Goal: Information Seeking & Learning: Stay updated

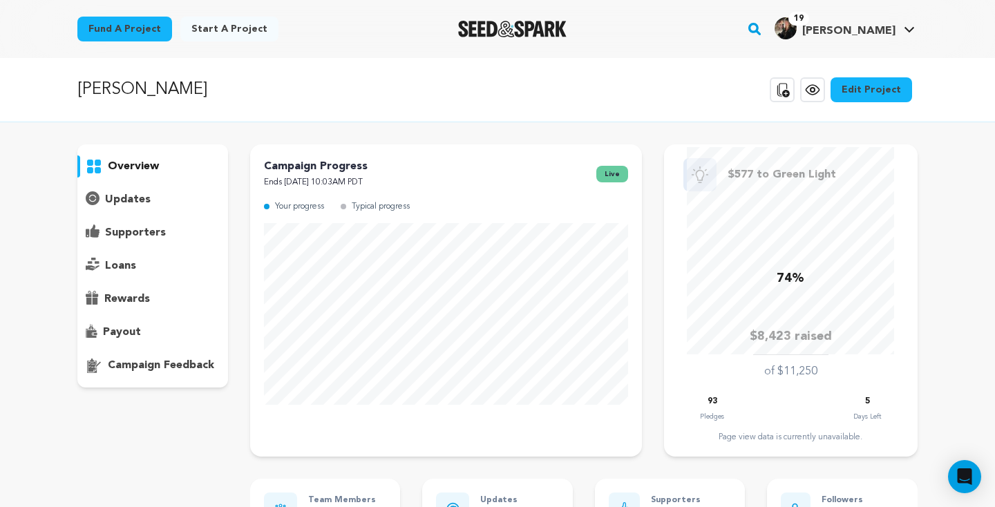
click at [867, 24] on h4 "Elise G." at bounding box center [849, 31] width 93 height 17
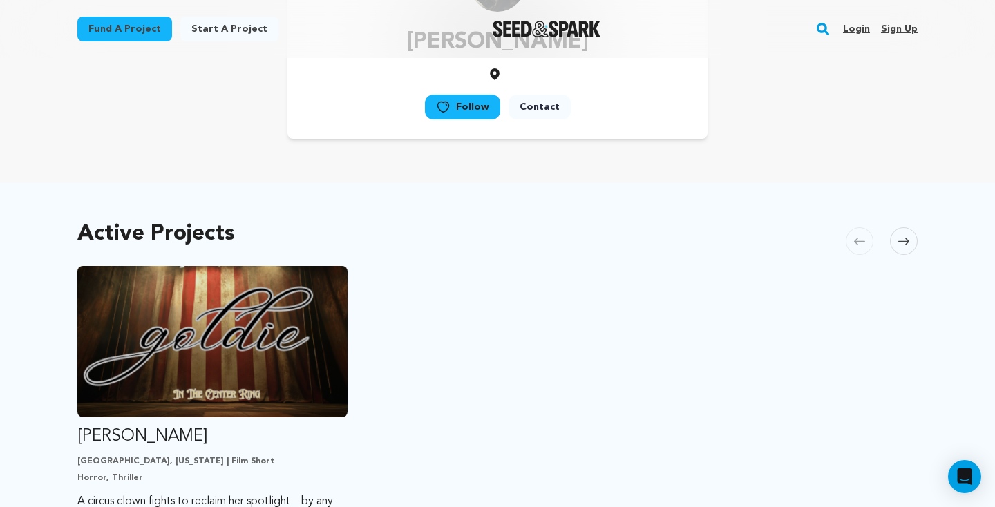
scroll to position [149, 0]
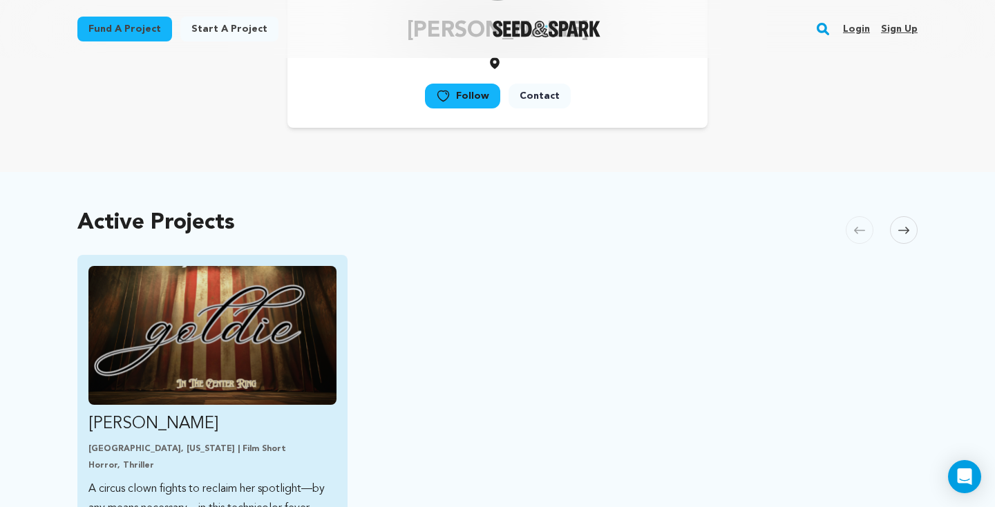
click at [227, 320] on img "Fund Goldie" at bounding box center [212, 335] width 248 height 139
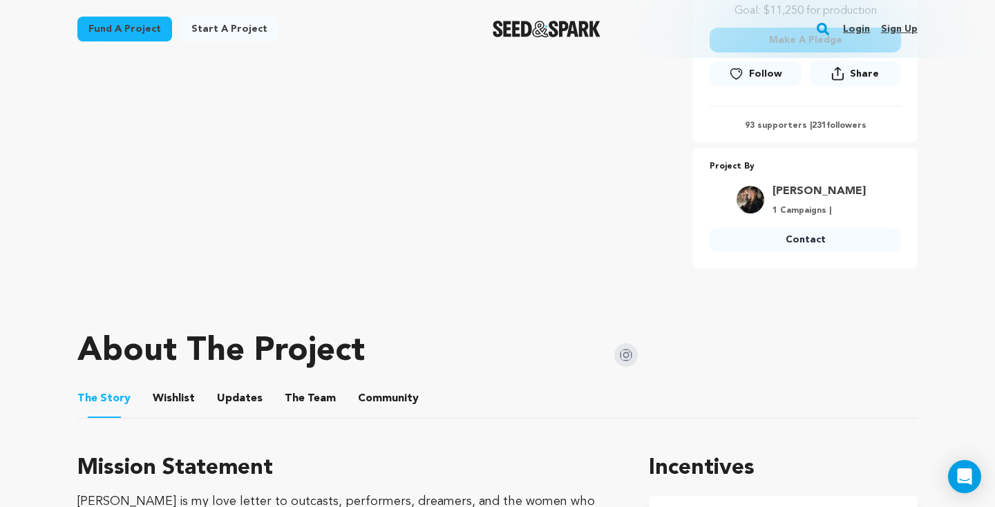
scroll to position [659, 0]
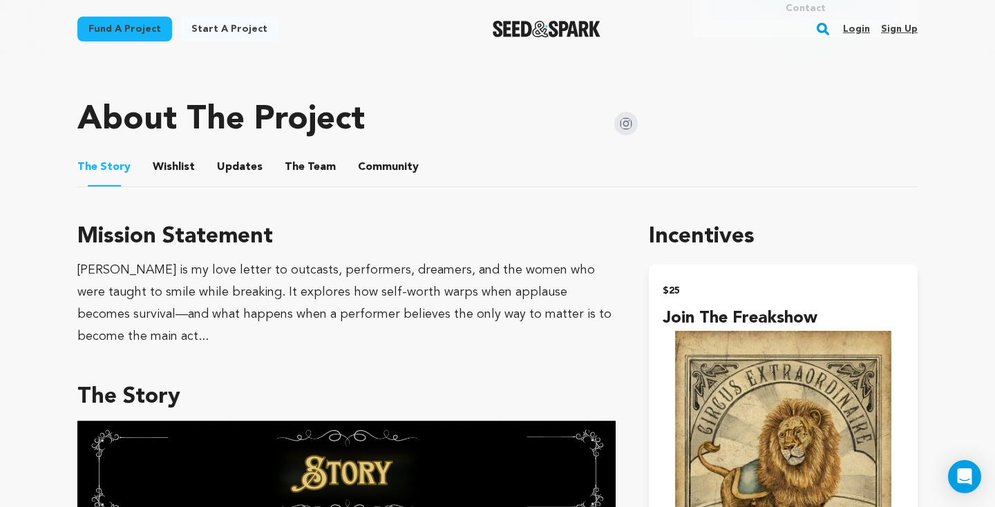
click at [165, 162] on button "Wishlist" at bounding box center [174, 169] width 33 height 33
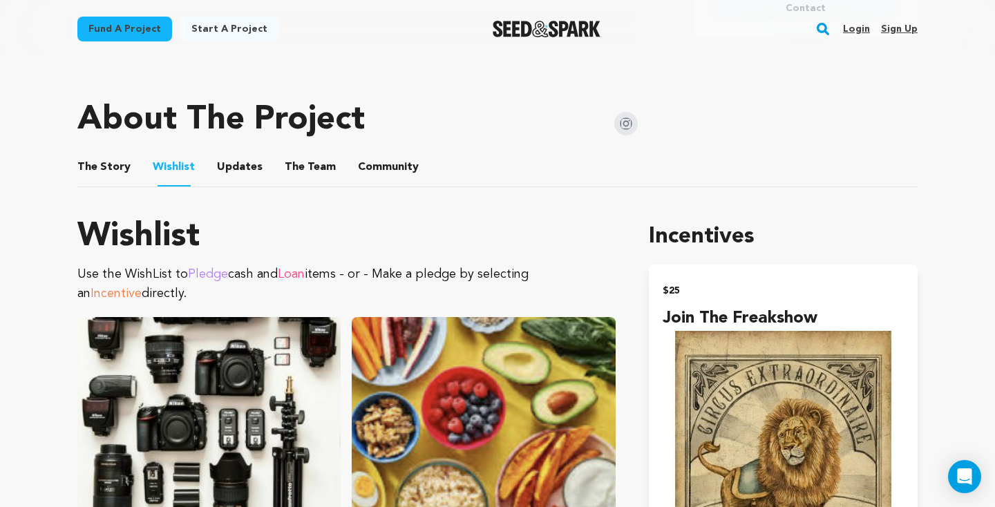
click at [223, 170] on button "Updates" at bounding box center [239, 169] width 33 height 33
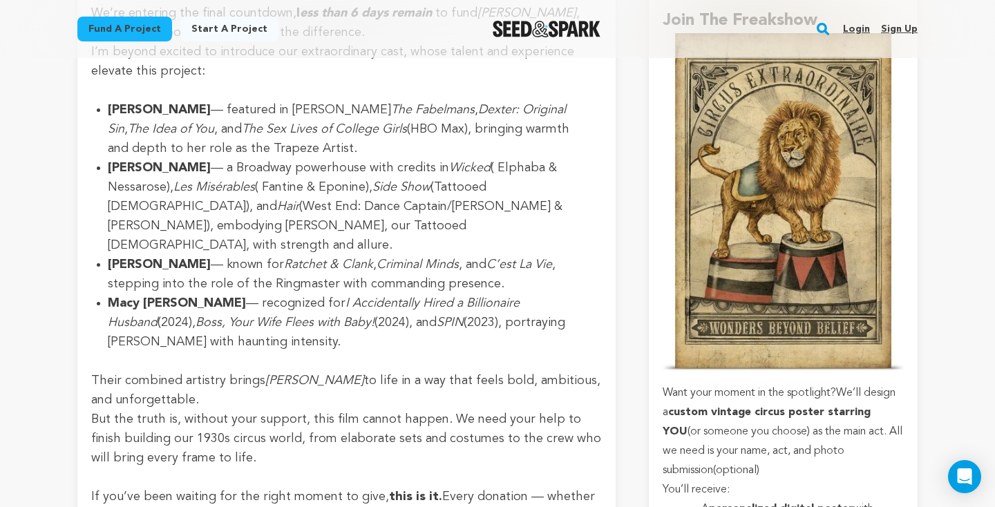
scroll to position [1141, 0]
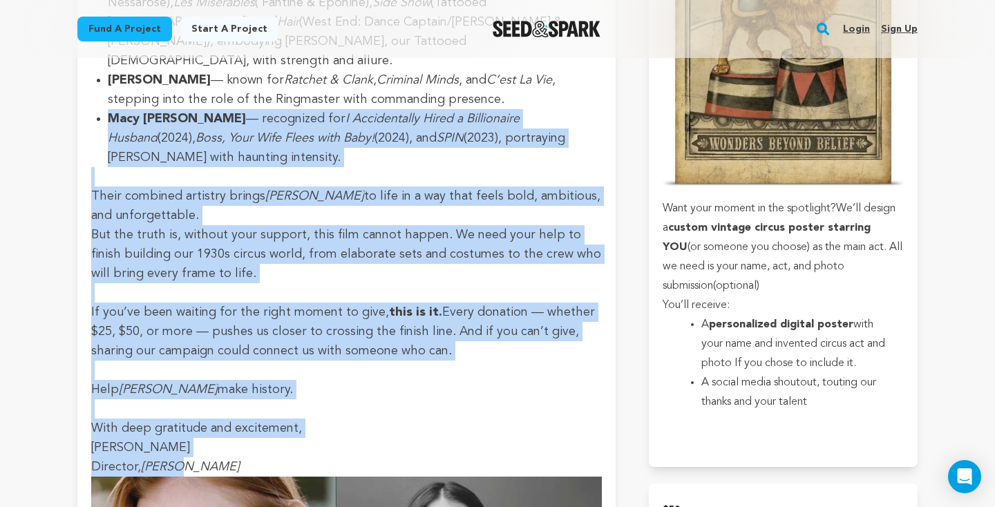
drag, startPoint x: 194, startPoint y: 444, endPoint x: 91, endPoint y: 111, distance: 349.6
click at [86, 104] on div "Casting Update- less than 6 days" at bounding box center [346, 438] width 539 height 1388
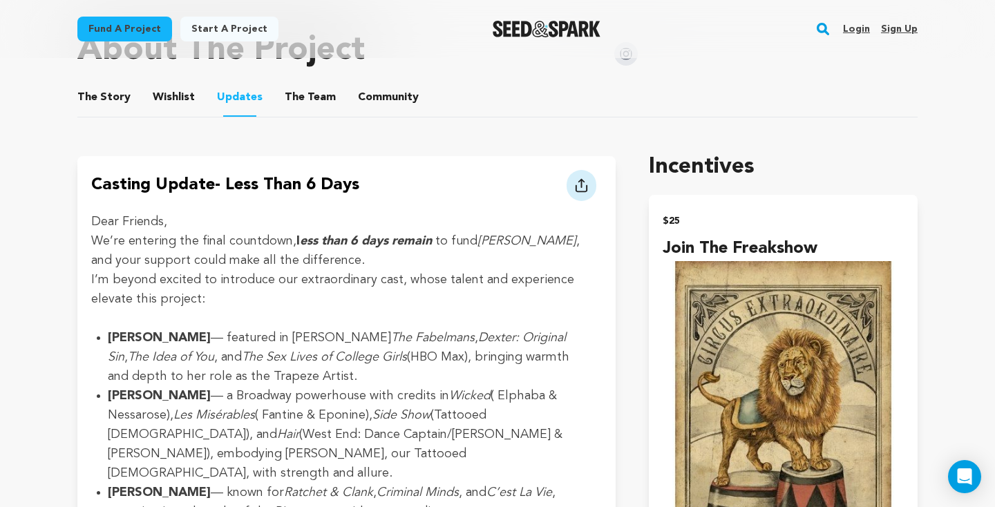
scroll to position [678, 0]
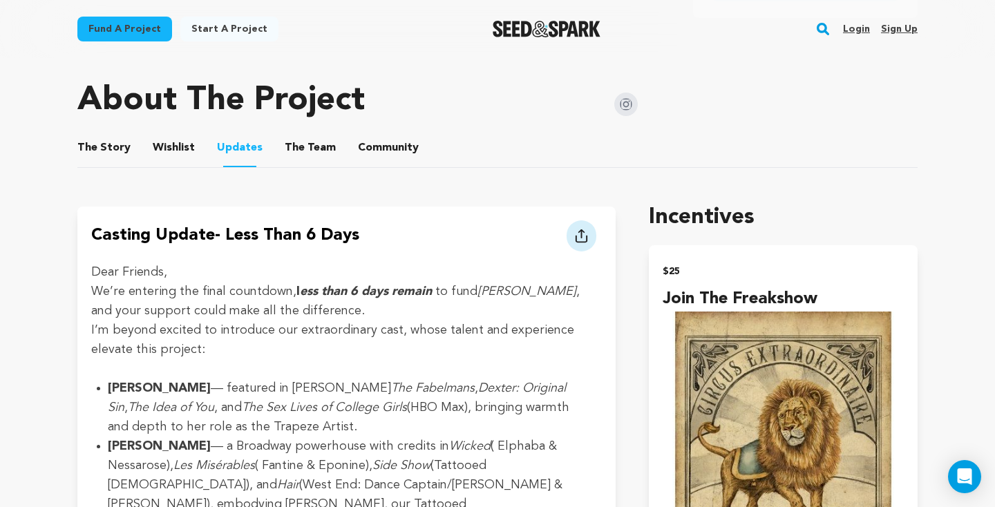
click at [169, 490] on li "Hannah Shankman — a Broadway powerhouse with credits in Wicked ( Elphaba & Ness…" at bounding box center [347, 485] width 478 height 97
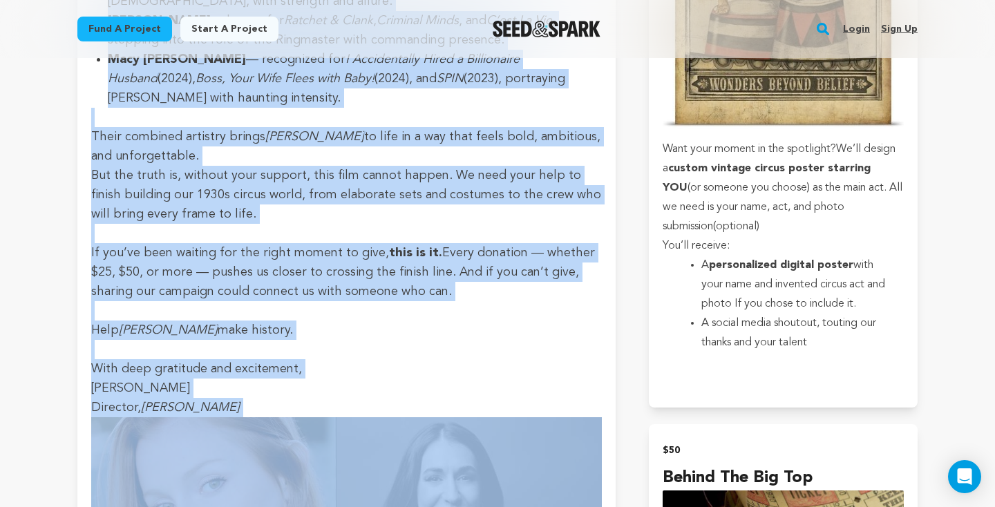
scroll to position [1217, 0]
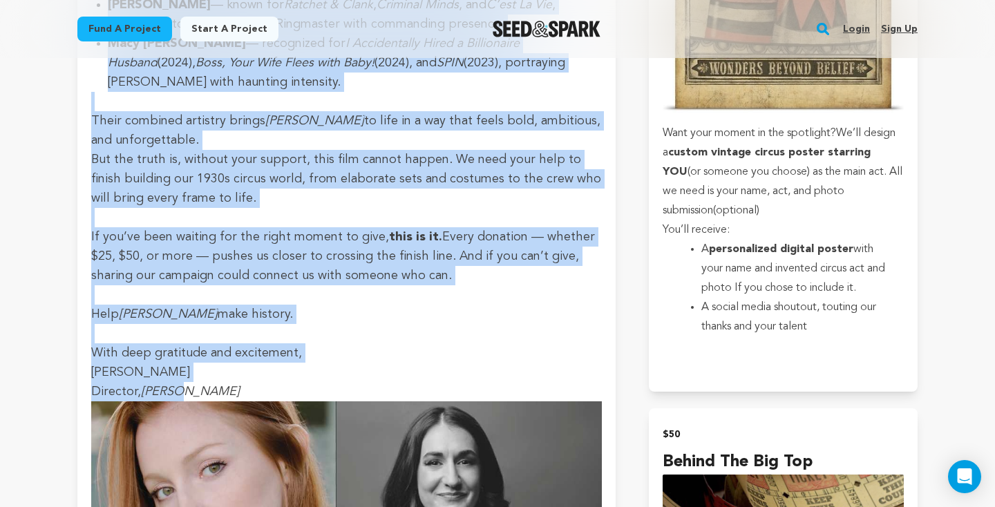
drag, startPoint x: 92, startPoint y: 271, endPoint x: 185, endPoint y: 366, distance: 132.5
click at [185, 366] on div "Dear Friends, We’re entering the final countdown, l ess than 6 days remain to f…" at bounding box center [346, 382] width 511 height 1316
copy div "Dear Friends, We’re entering the final countdown, l ess than 6 days remain to f…"
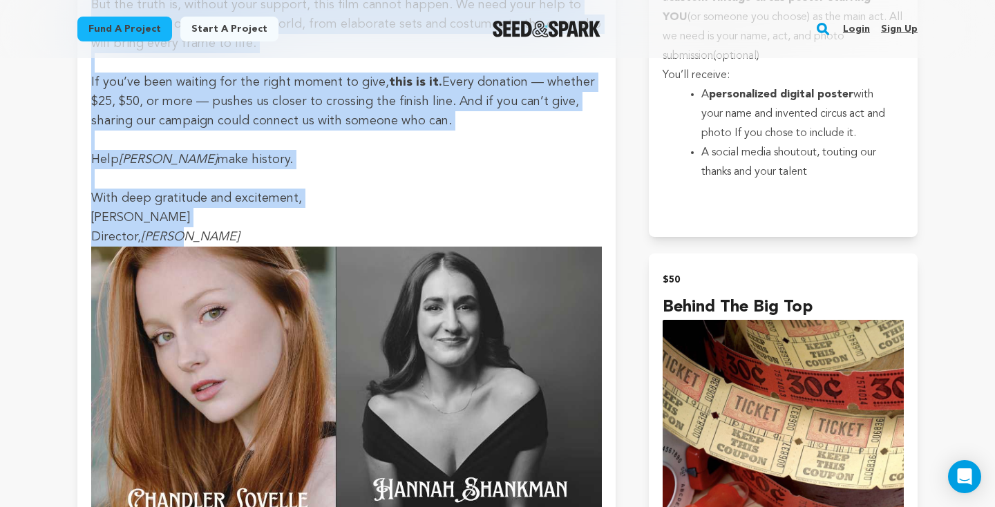
scroll to position [1434, 0]
